Goal: Transaction & Acquisition: Register for event/course

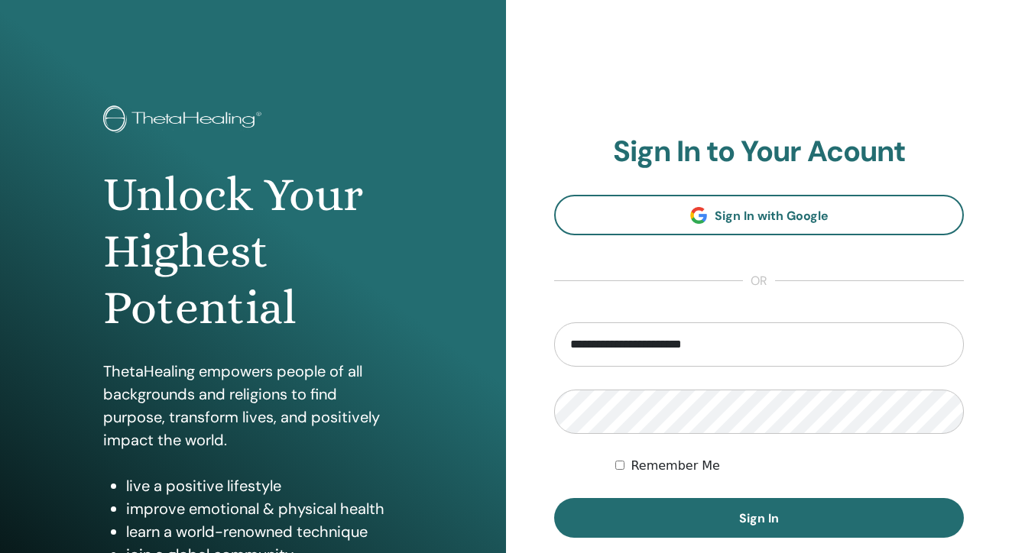
type input "**********"
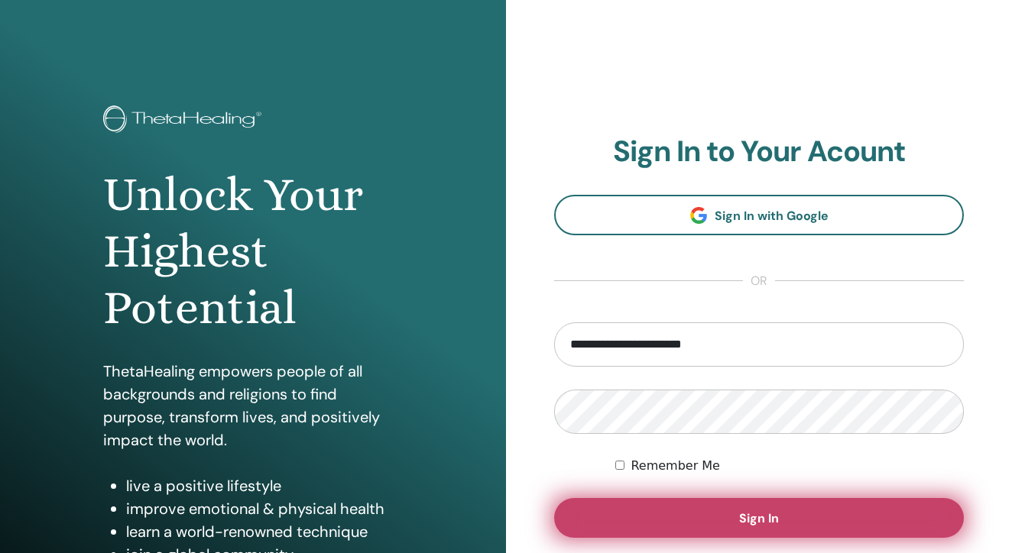
click at [762, 524] on span "Sign In" at bounding box center [759, 519] width 40 height 16
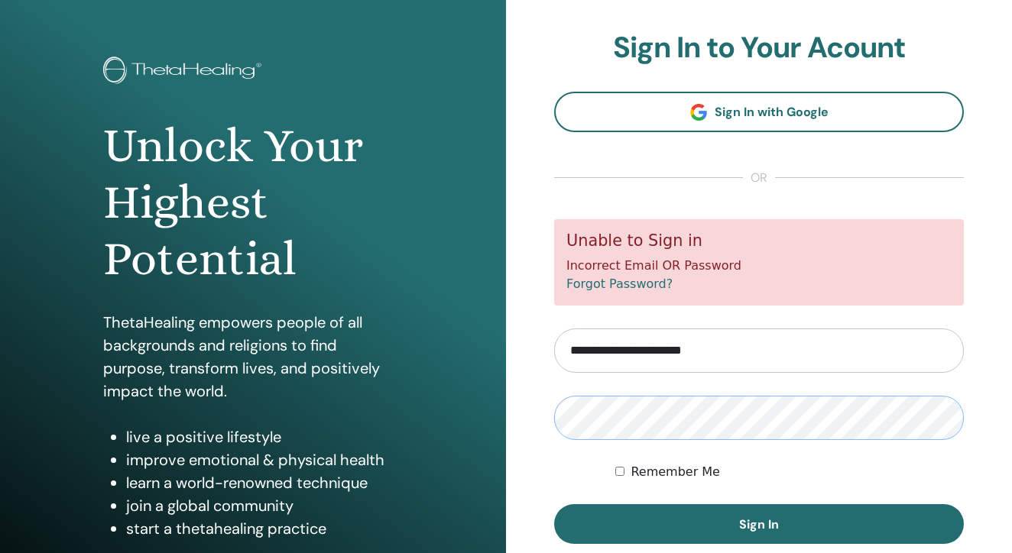
scroll to position [51, 0]
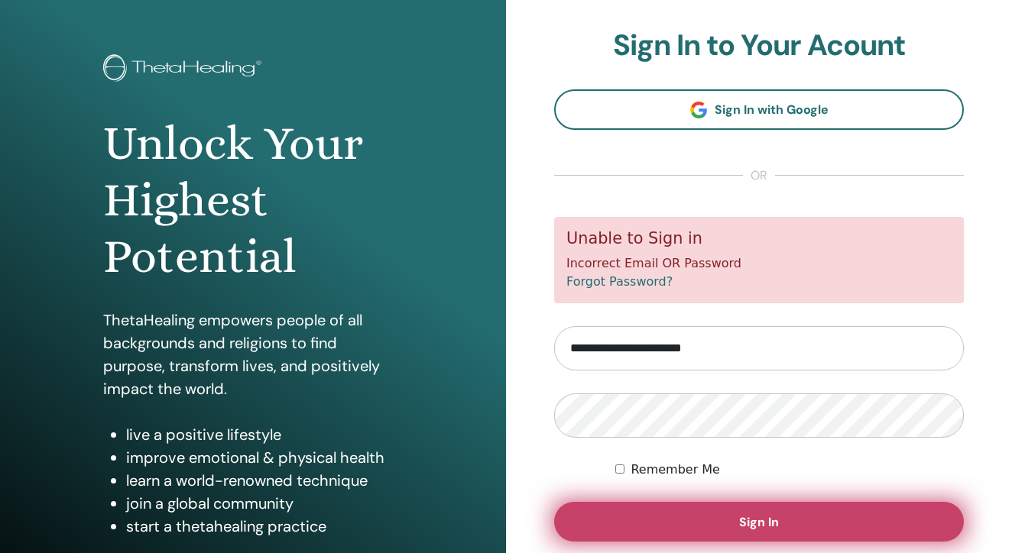
click at [754, 525] on span "Sign In" at bounding box center [759, 522] width 40 height 16
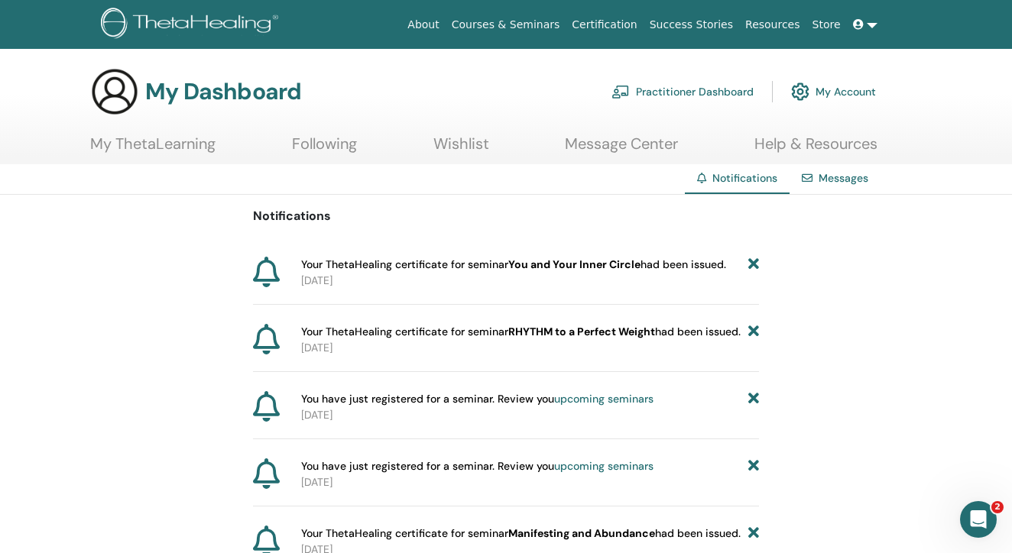
click at [157, 144] on link "My ThetaLearning" at bounding box center [152, 150] width 125 height 30
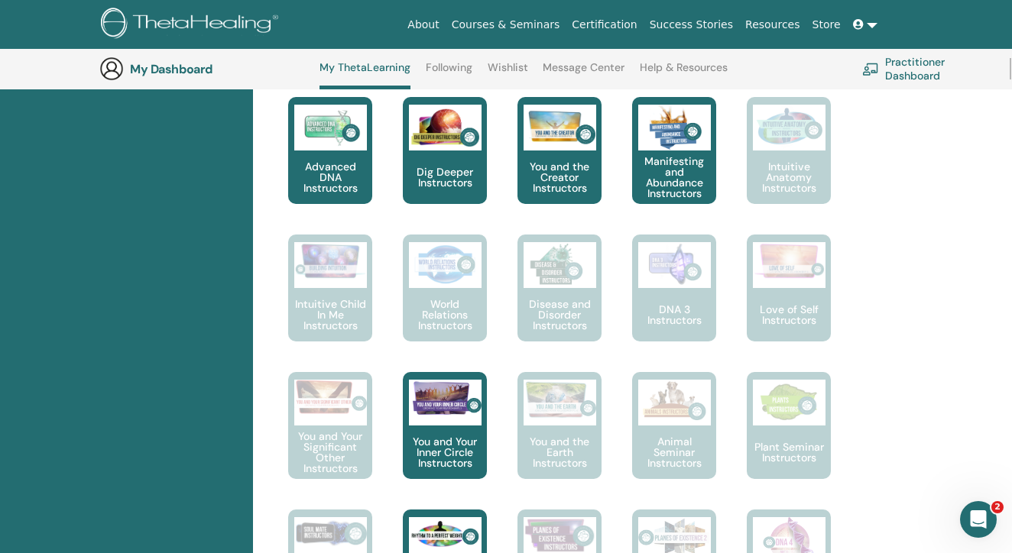
scroll to position [809, 0]
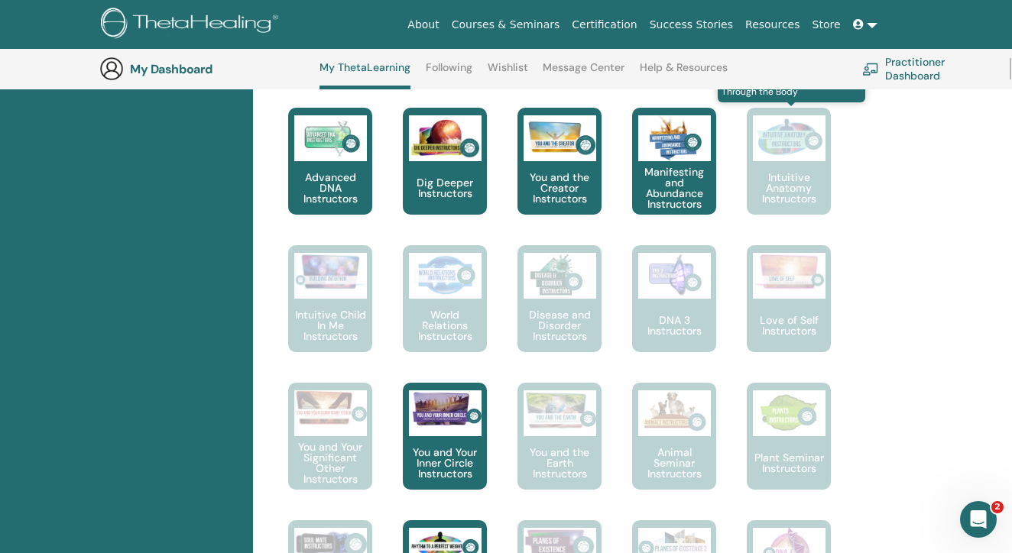
click at [786, 193] on p "Intuitive Anatomy Instructors" at bounding box center [789, 188] width 84 height 32
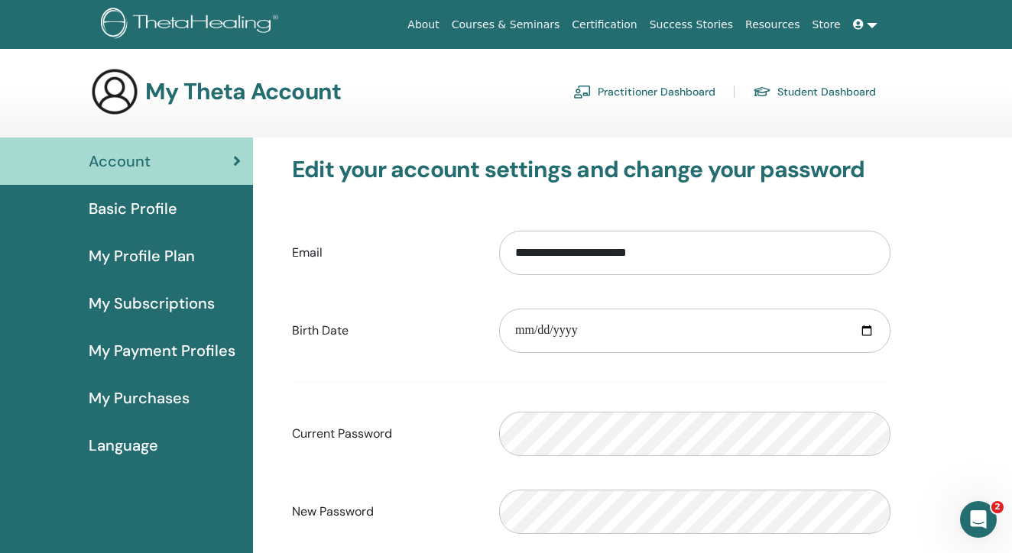
click at [518, 17] on link "Courses & Seminars" at bounding box center [506, 25] width 121 height 28
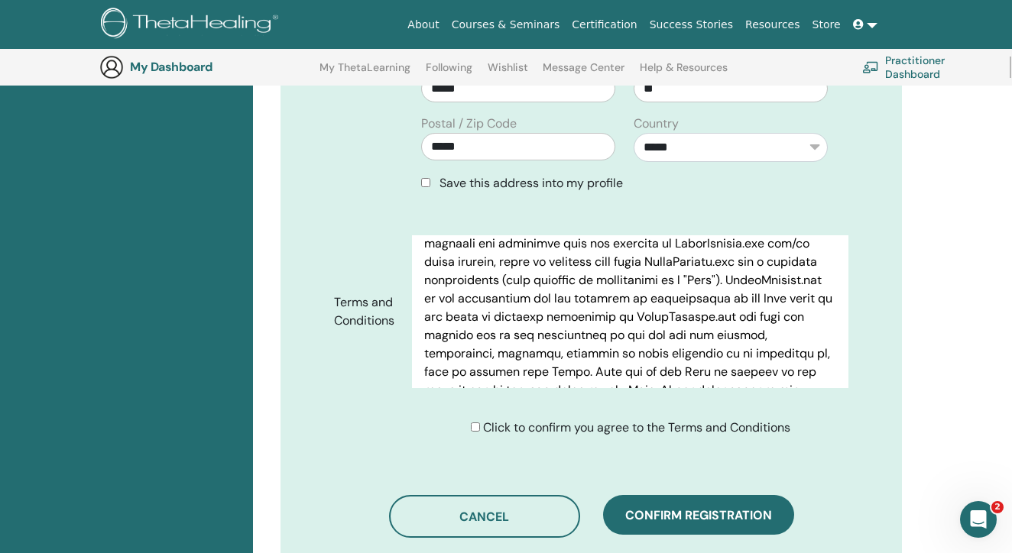
scroll to position [670, 0]
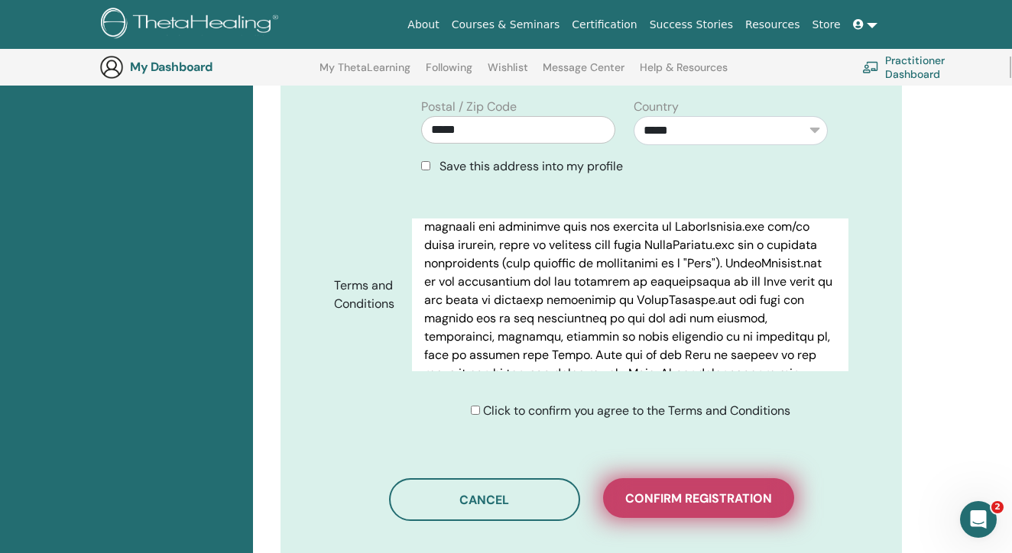
click at [710, 491] on span "Confirm registration" at bounding box center [698, 499] width 147 height 16
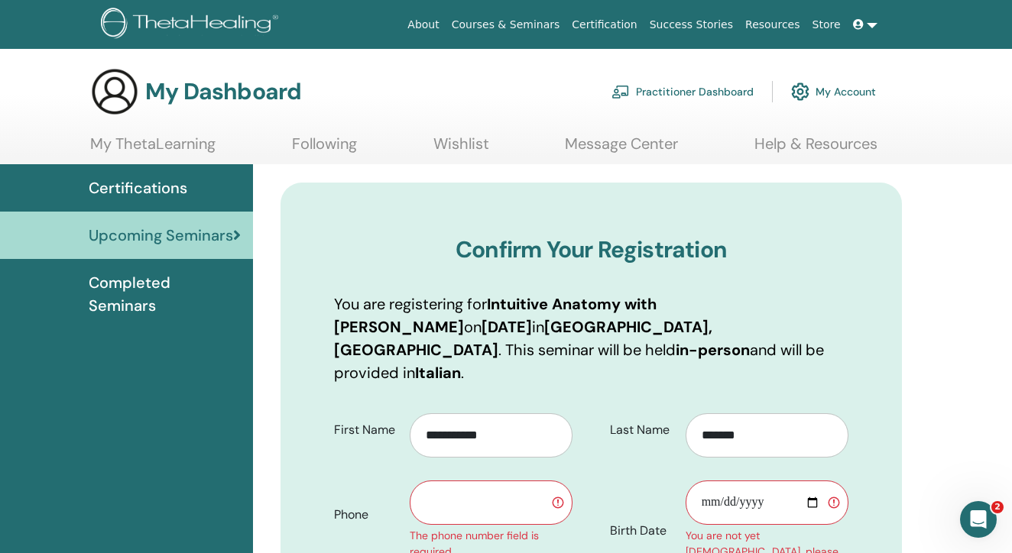
scroll to position [0, 0]
click at [708, 483] on input "Birth Date" at bounding box center [767, 503] width 163 height 44
type input "**********"
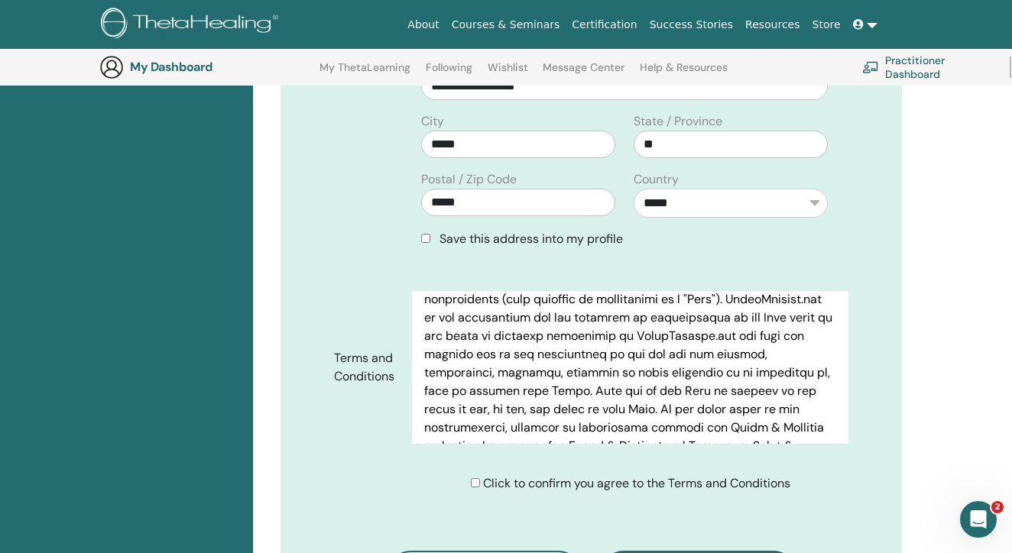
scroll to position [281, 0]
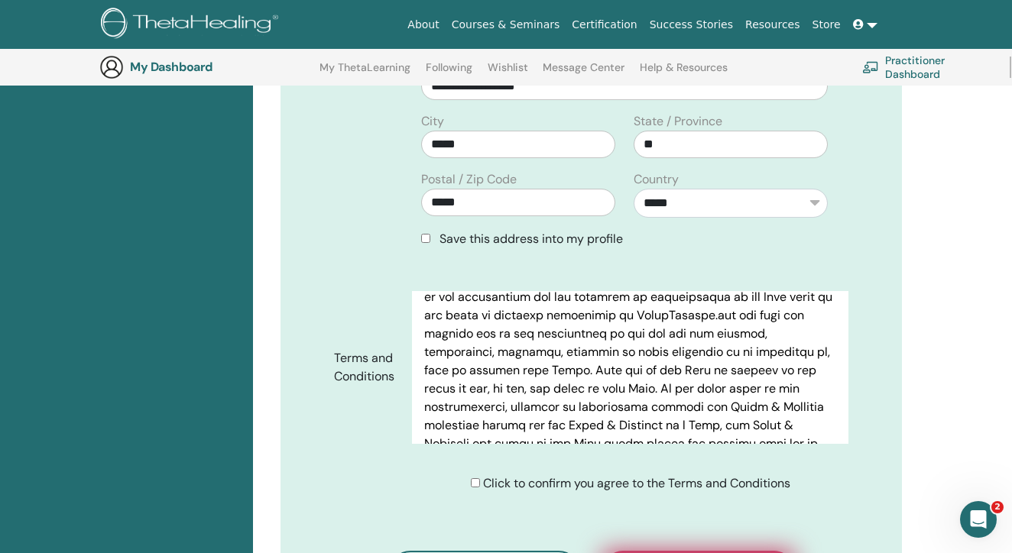
type input "**********"
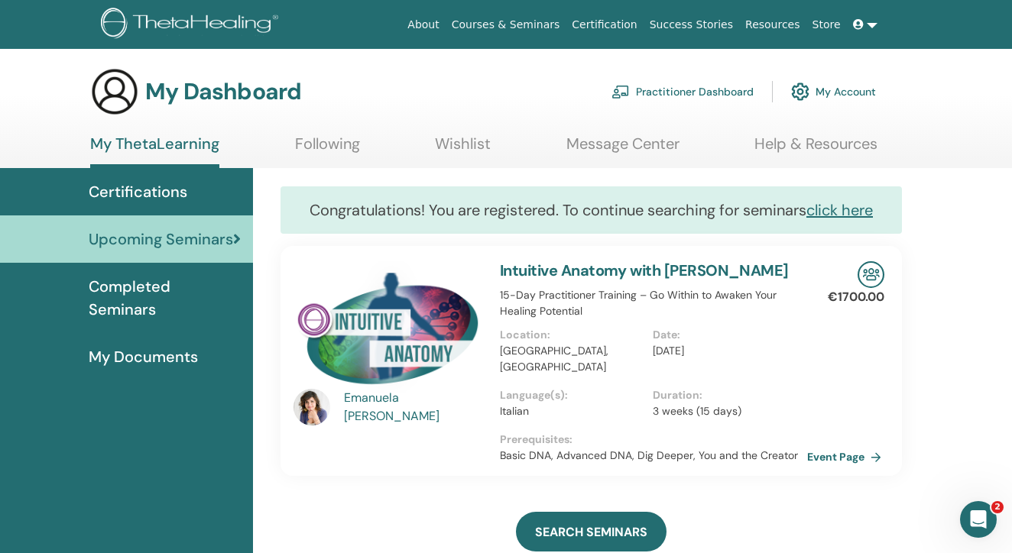
click at [848, 446] on link "Event Page" at bounding box center [847, 457] width 80 height 23
